Goal: Check status: Check status

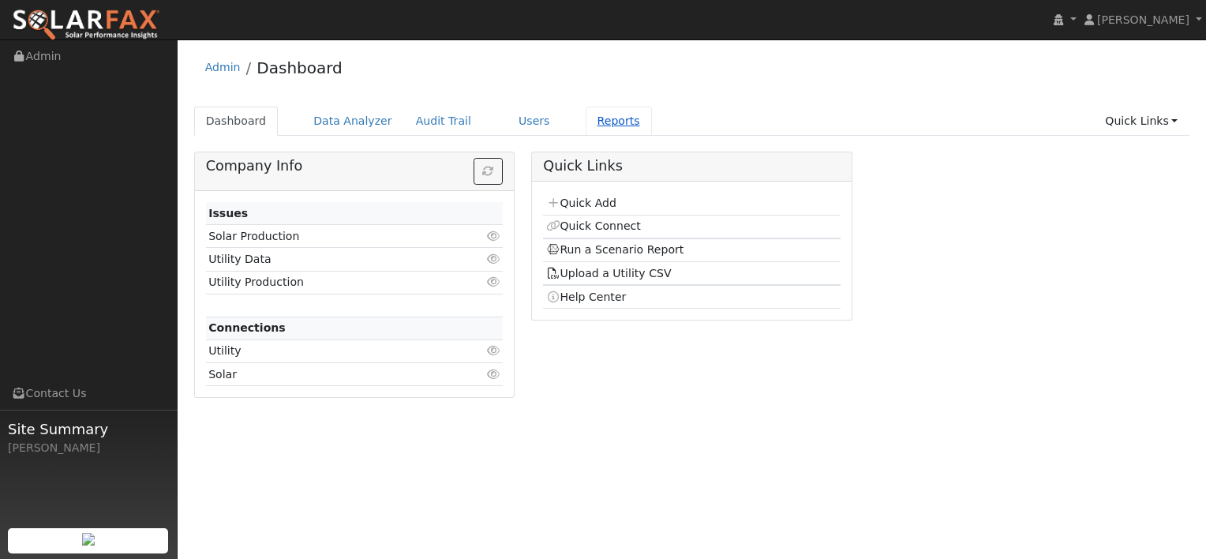
click at [589, 125] on link "Reports" at bounding box center [618, 121] width 66 height 29
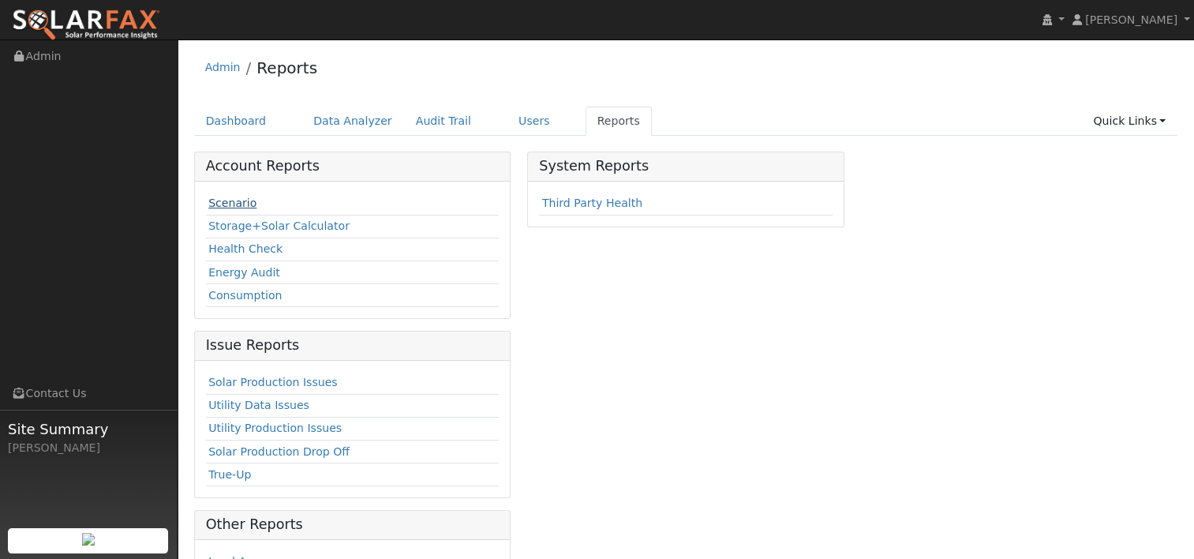
click at [216, 202] on link "Scenario" at bounding box center [232, 202] width 48 height 13
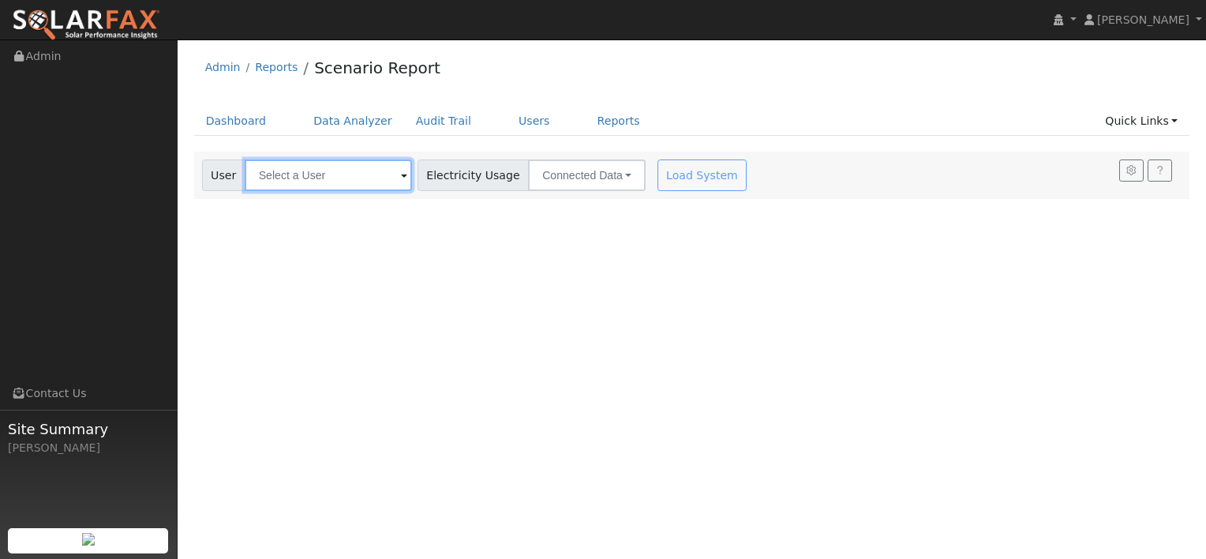
click at [333, 180] on input "text" at bounding box center [328, 175] width 167 height 32
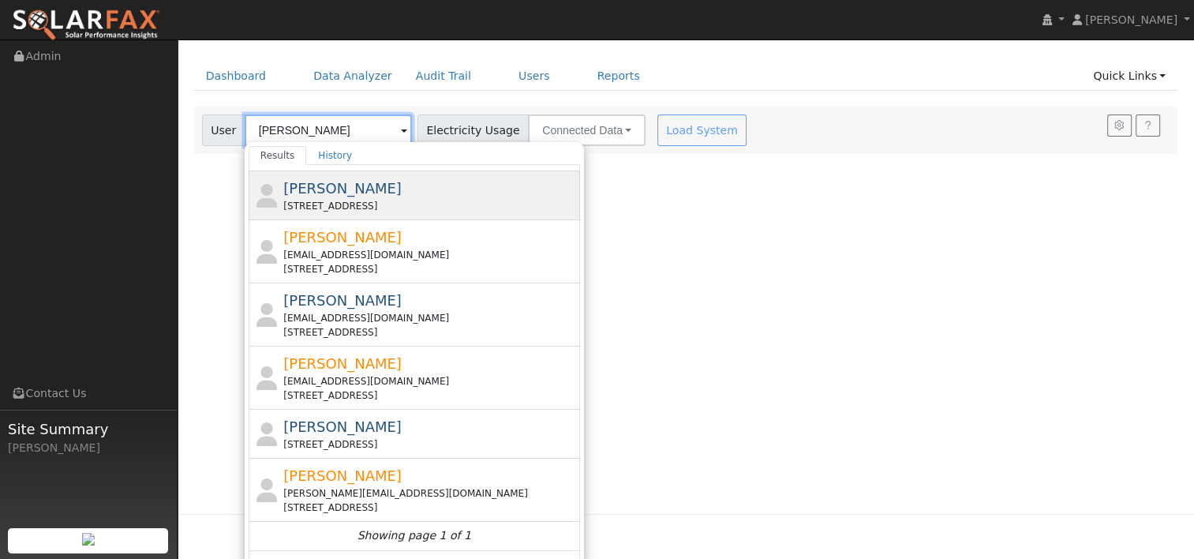
scroll to position [69, 0]
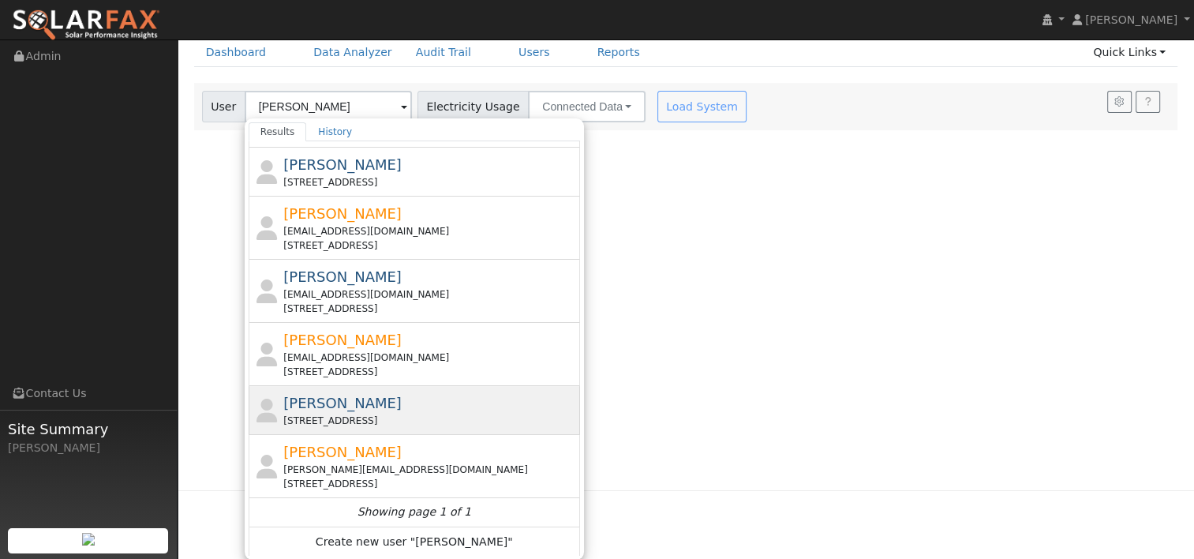
click at [357, 405] on span "[PERSON_NAME]" at bounding box center [342, 403] width 118 height 17
type input "[PERSON_NAME]"
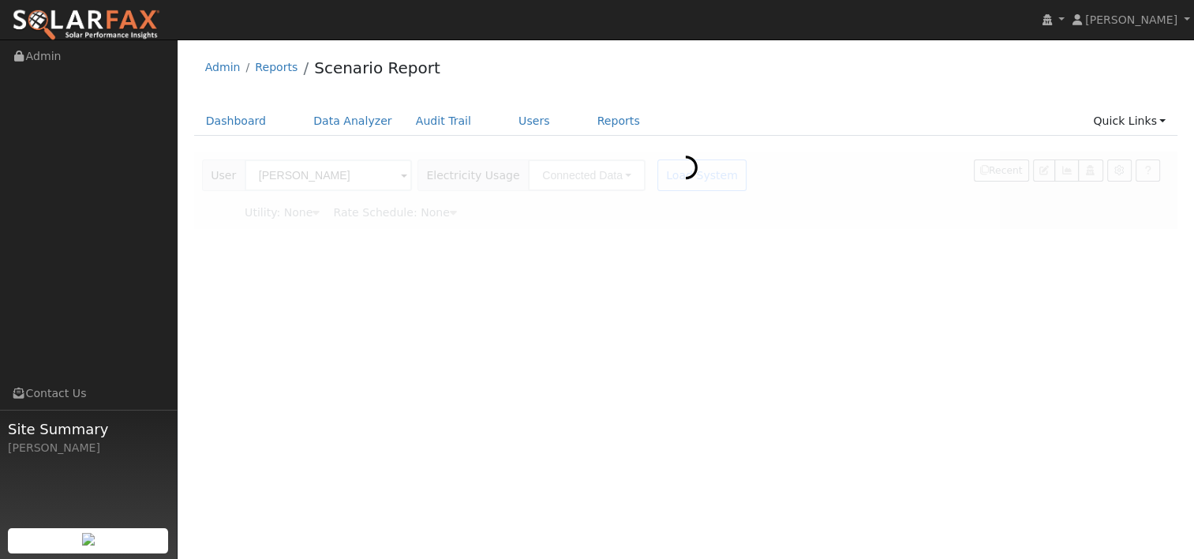
scroll to position [0, 0]
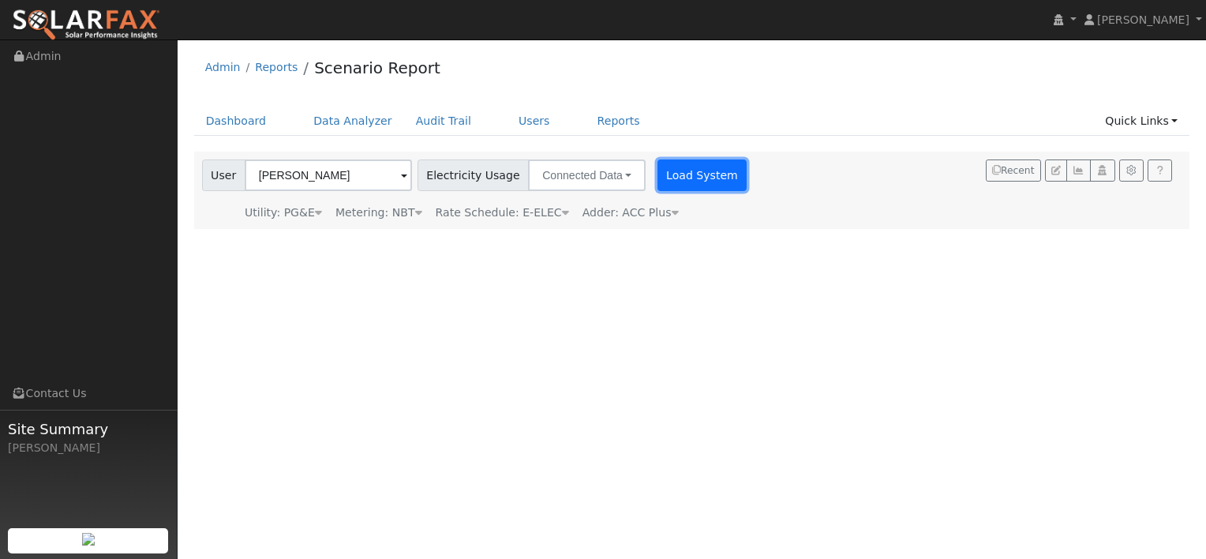
click at [674, 170] on button "Load System" at bounding box center [702, 175] width 90 height 32
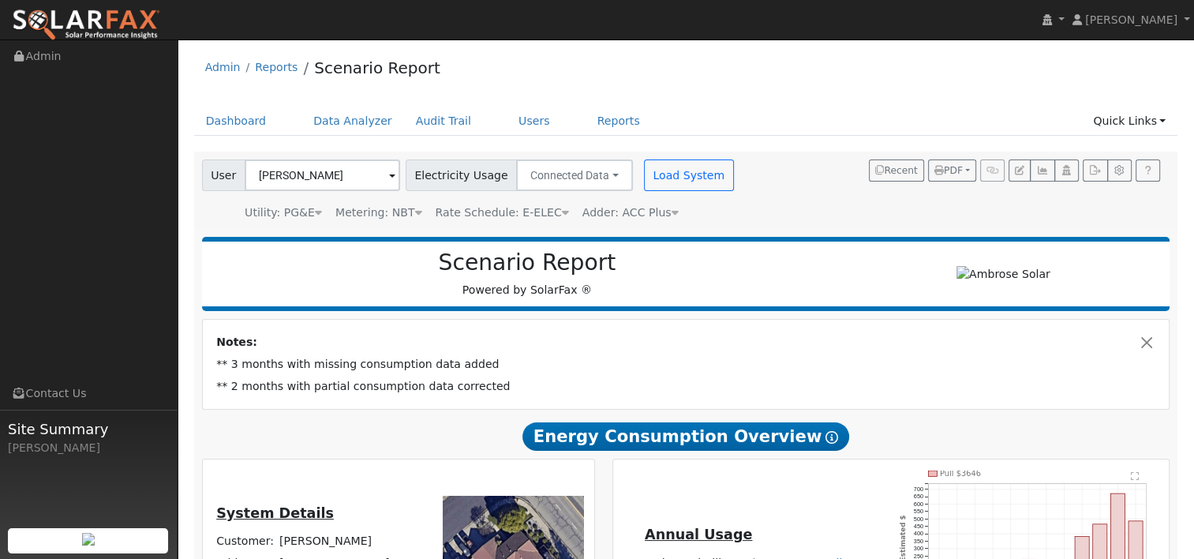
type input "16760"
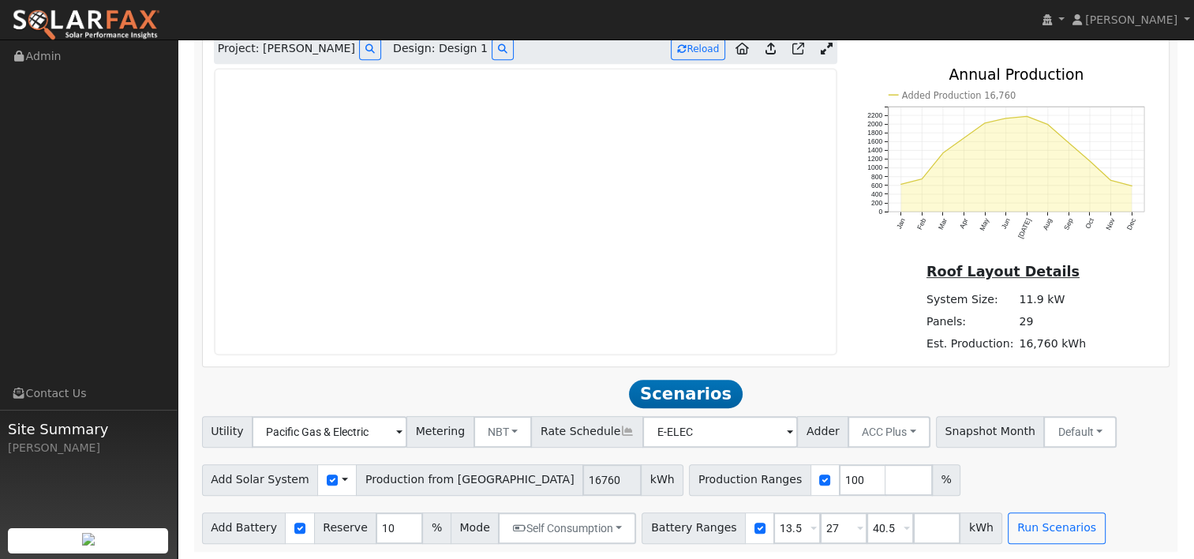
scroll to position [621, 0]
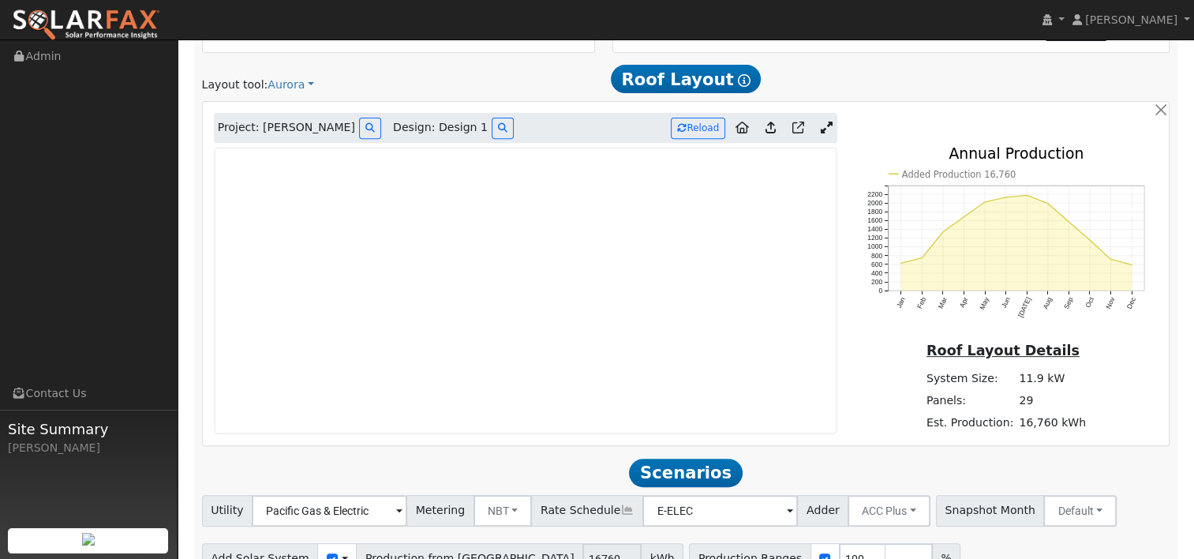
click at [822, 126] on icon at bounding box center [826, 128] width 12 height 12
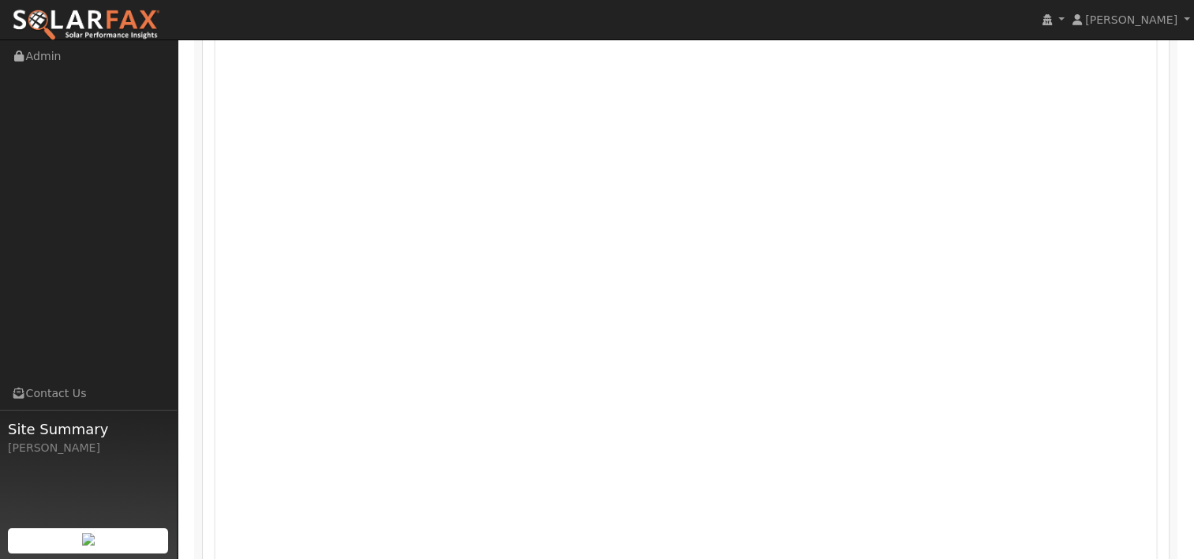
scroll to position [855, 0]
